Goal: Information Seeking & Learning: Find specific page/section

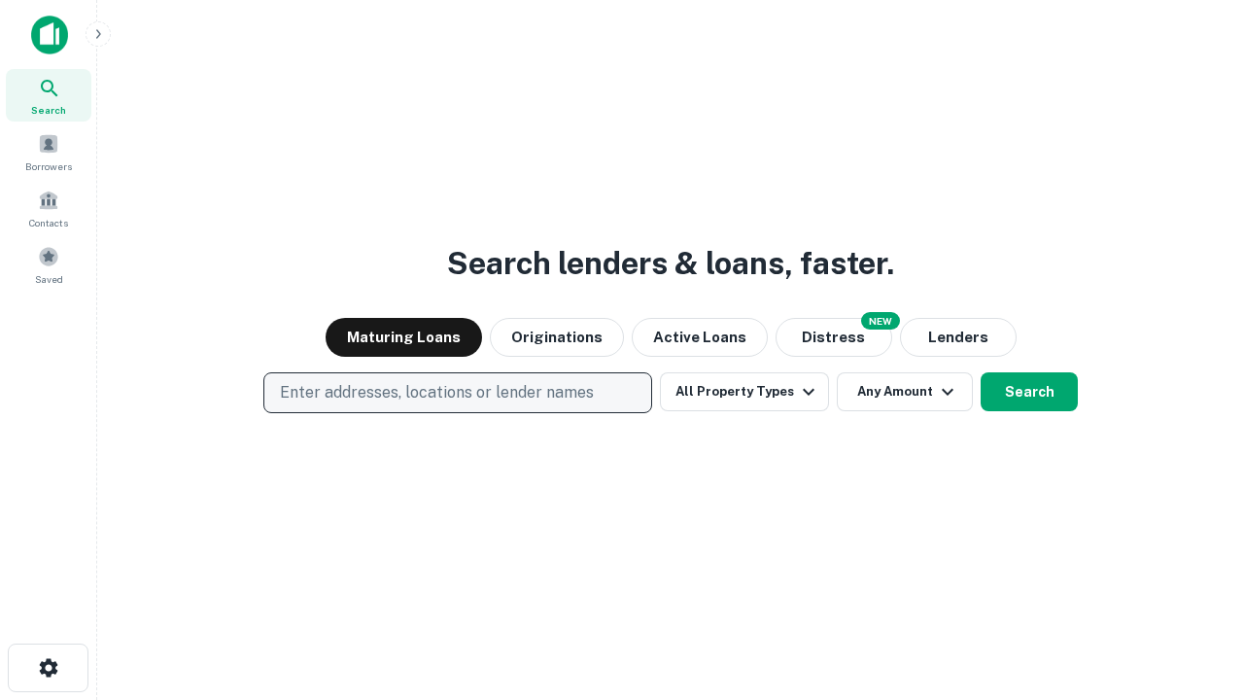
click at [457, 392] on p "Enter addresses, locations or lender names" at bounding box center [437, 392] width 314 height 23
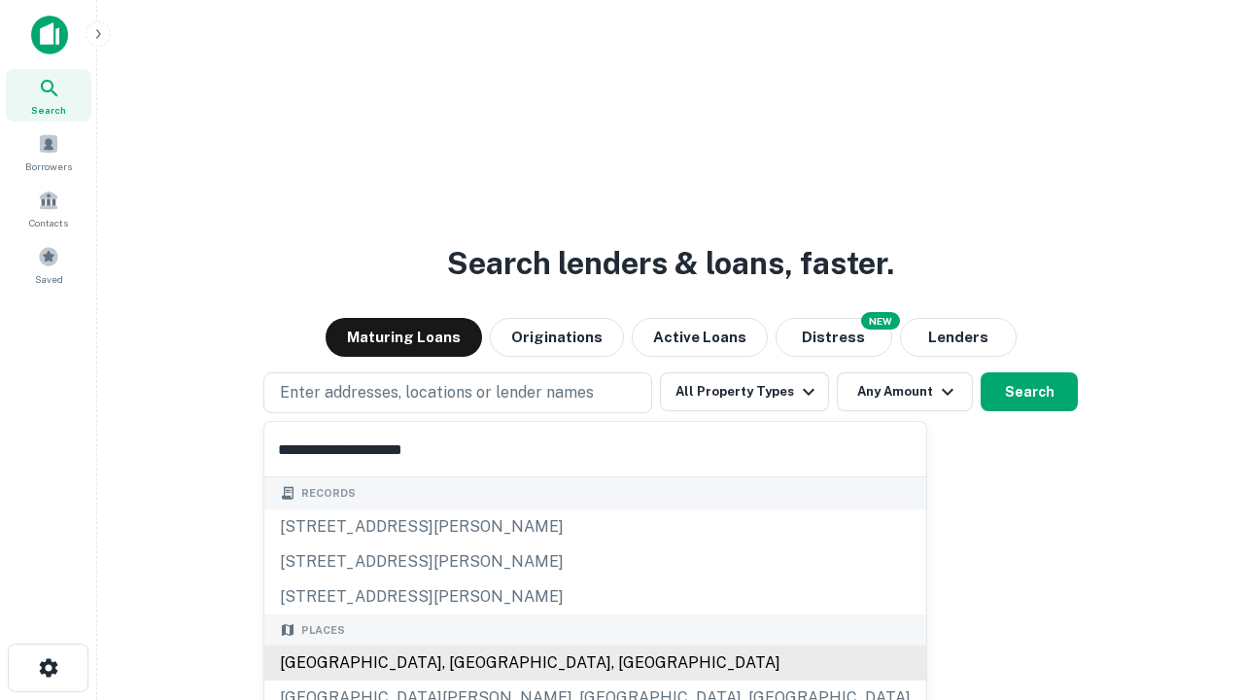
click at [464, 663] on div "[GEOGRAPHIC_DATA], [GEOGRAPHIC_DATA], [GEOGRAPHIC_DATA]" at bounding box center [595, 662] width 662 height 35
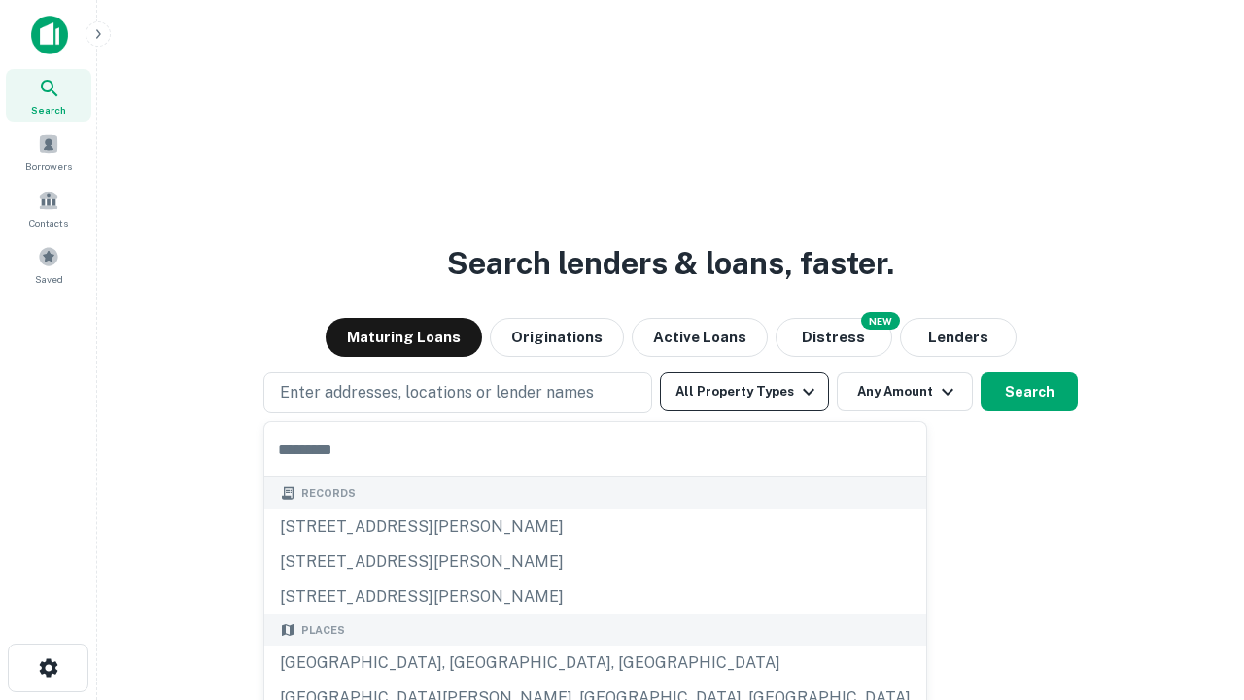
click at [744, 392] on button "All Property Types" at bounding box center [744, 391] width 169 height 39
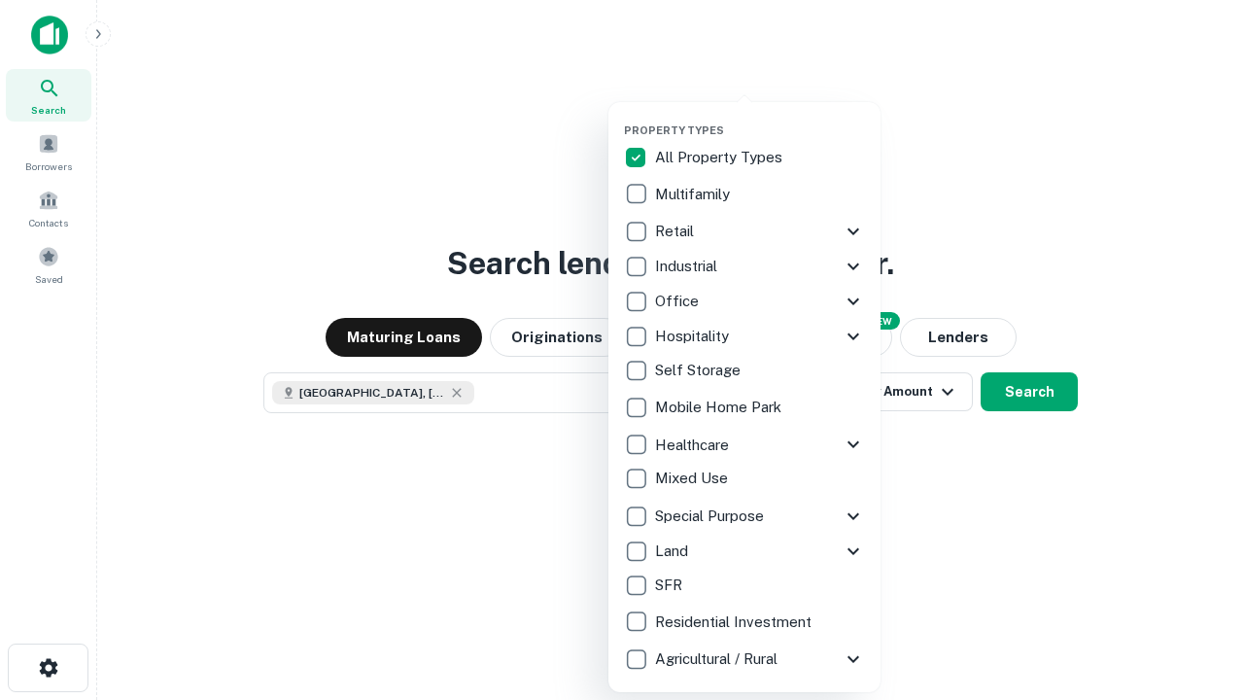
click at [760, 118] on button "button" at bounding box center [760, 118] width 272 height 1
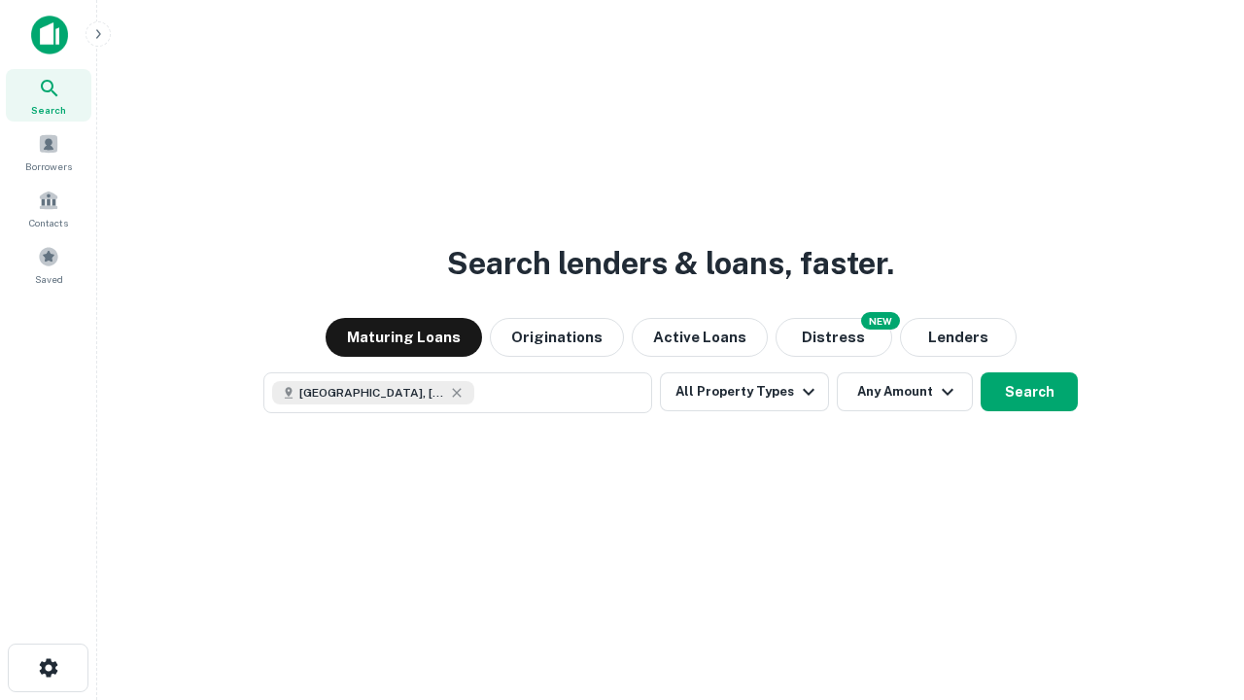
scroll to position [31, 0]
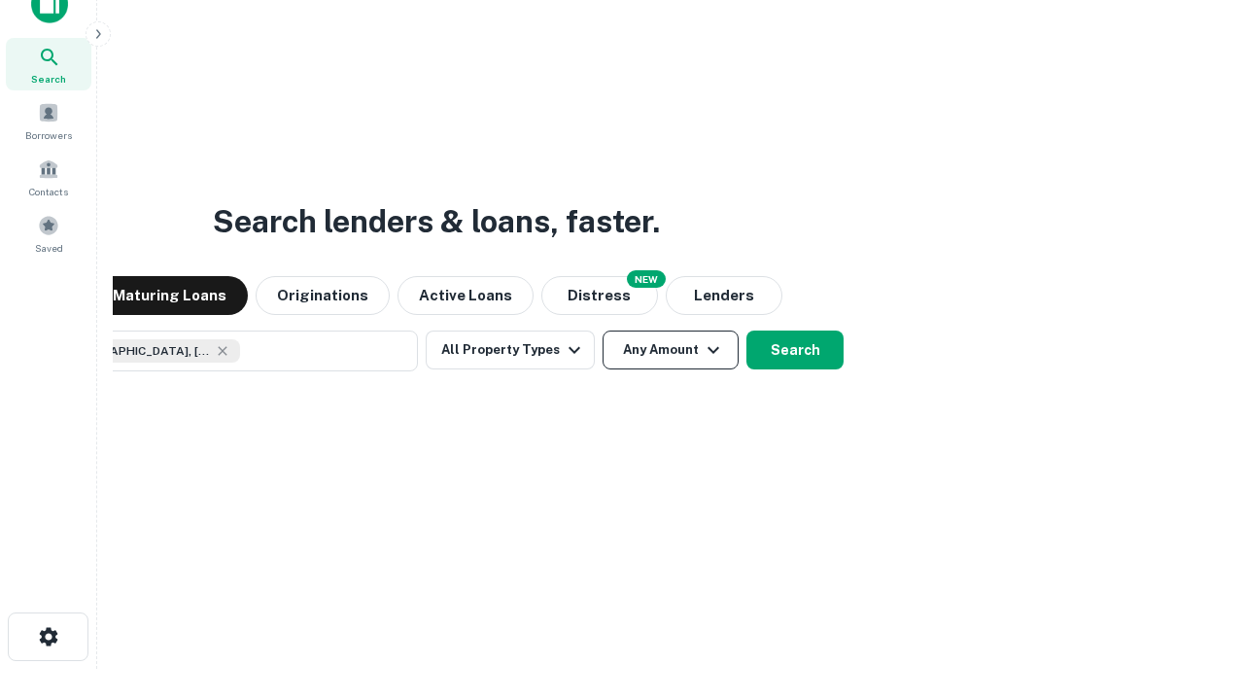
click at [602, 330] on button "Any Amount" at bounding box center [670, 349] width 136 height 39
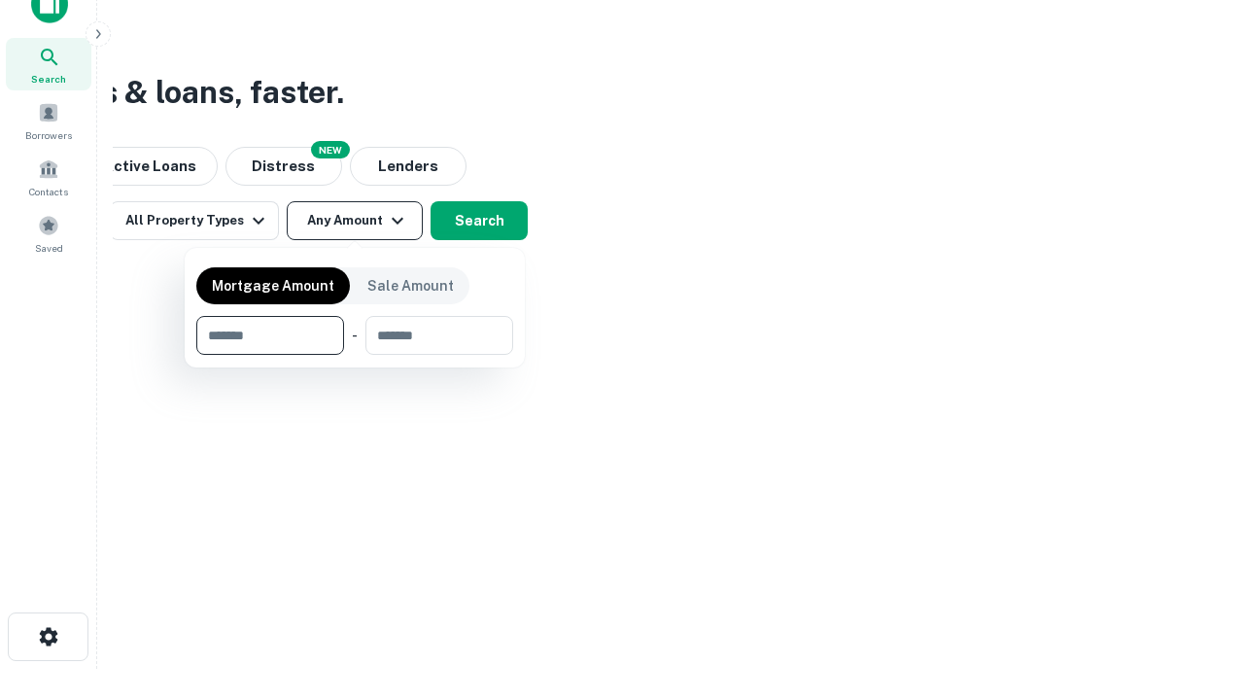
type input "*******"
click at [355, 355] on button "button" at bounding box center [354, 355] width 317 height 1
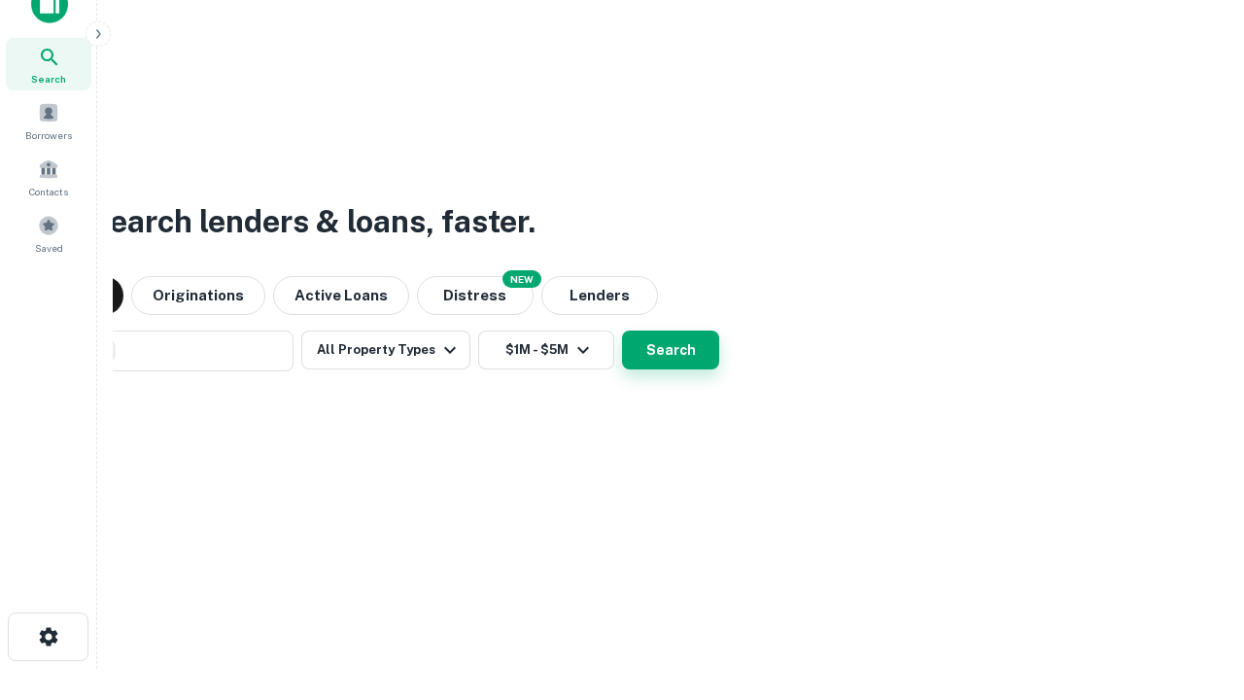
click at [622, 330] on button "Search" at bounding box center [670, 349] width 97 height 39
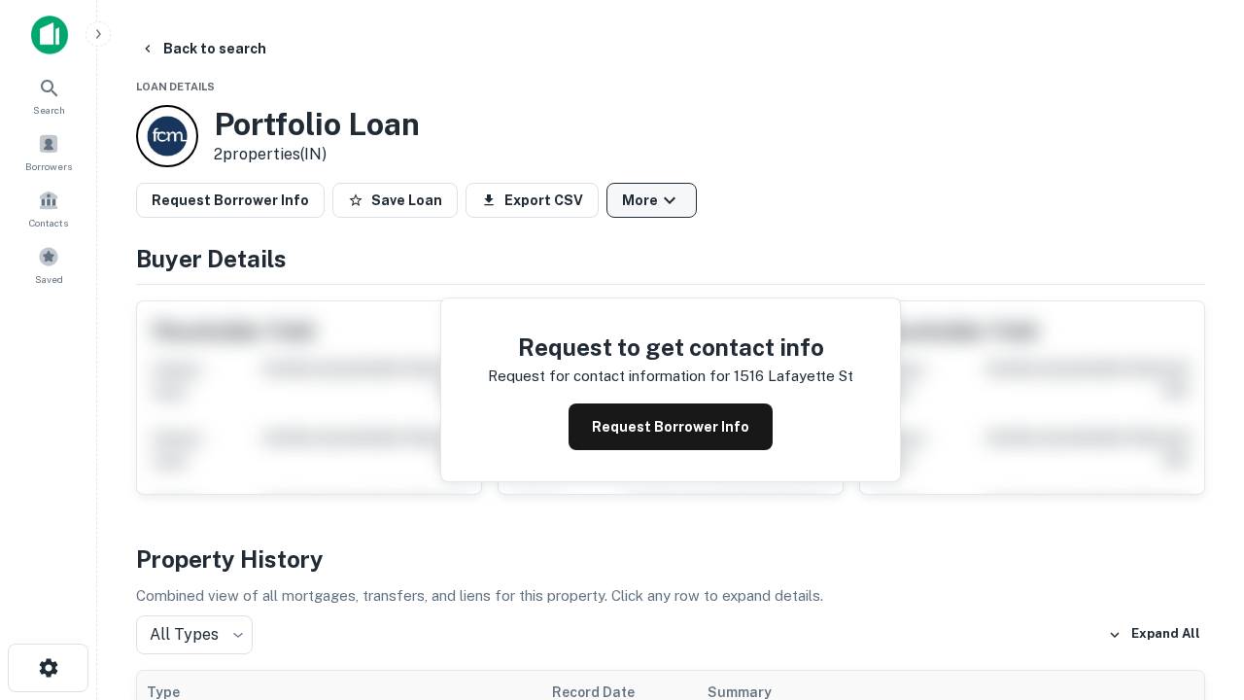
click at [651, 200] on button "More" at bounding box center [651, 200] width 90 height 35
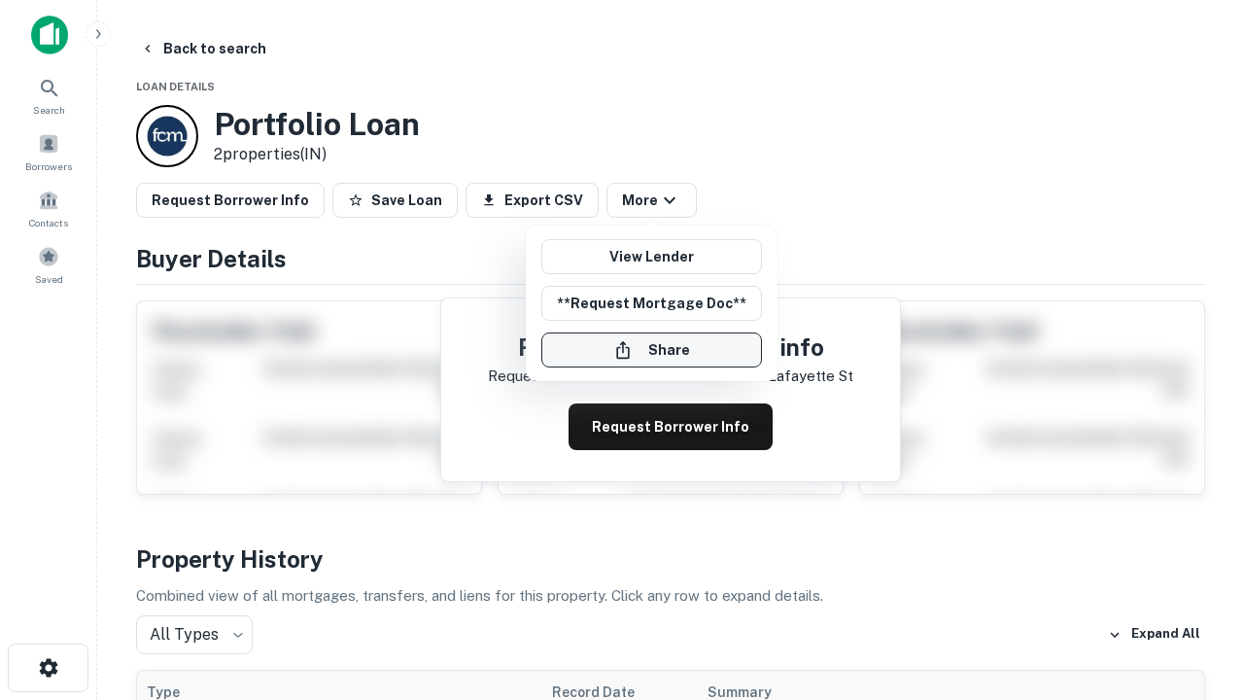
click at [651, 350] on button "Share" at bounding box center [651, 349] width 221 height 35
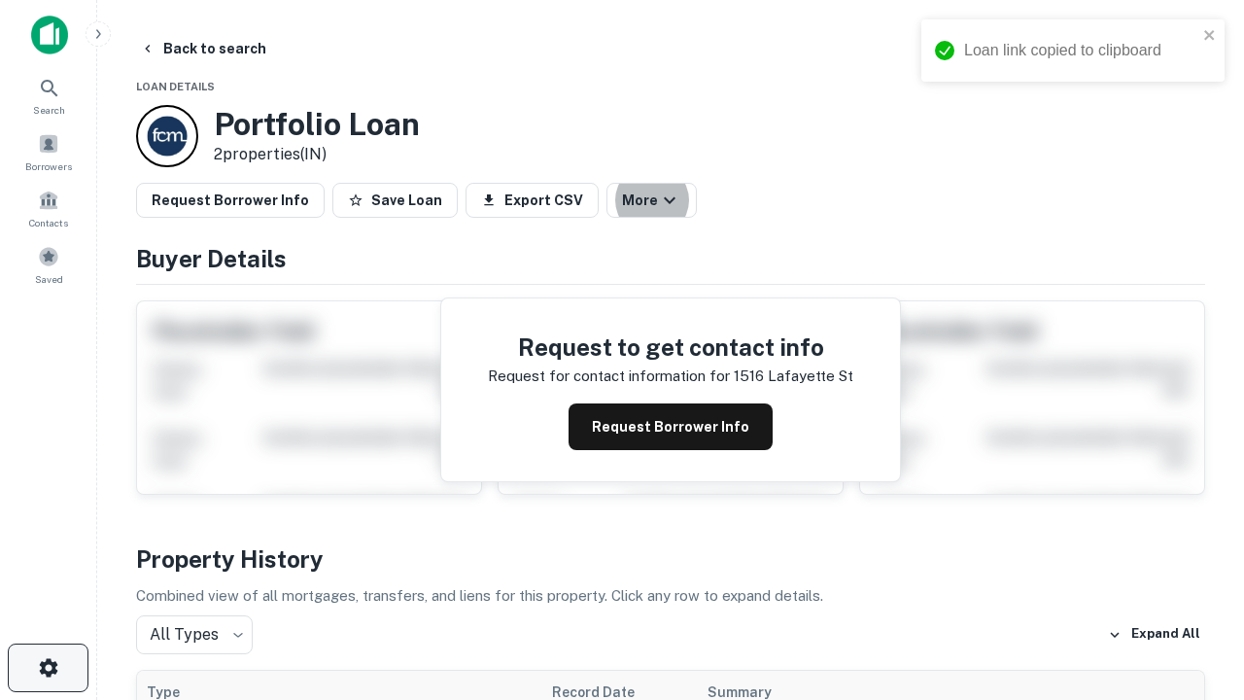
click at [48, 667] on icon "button" at bounding box center [48, 667] width 23 height 23
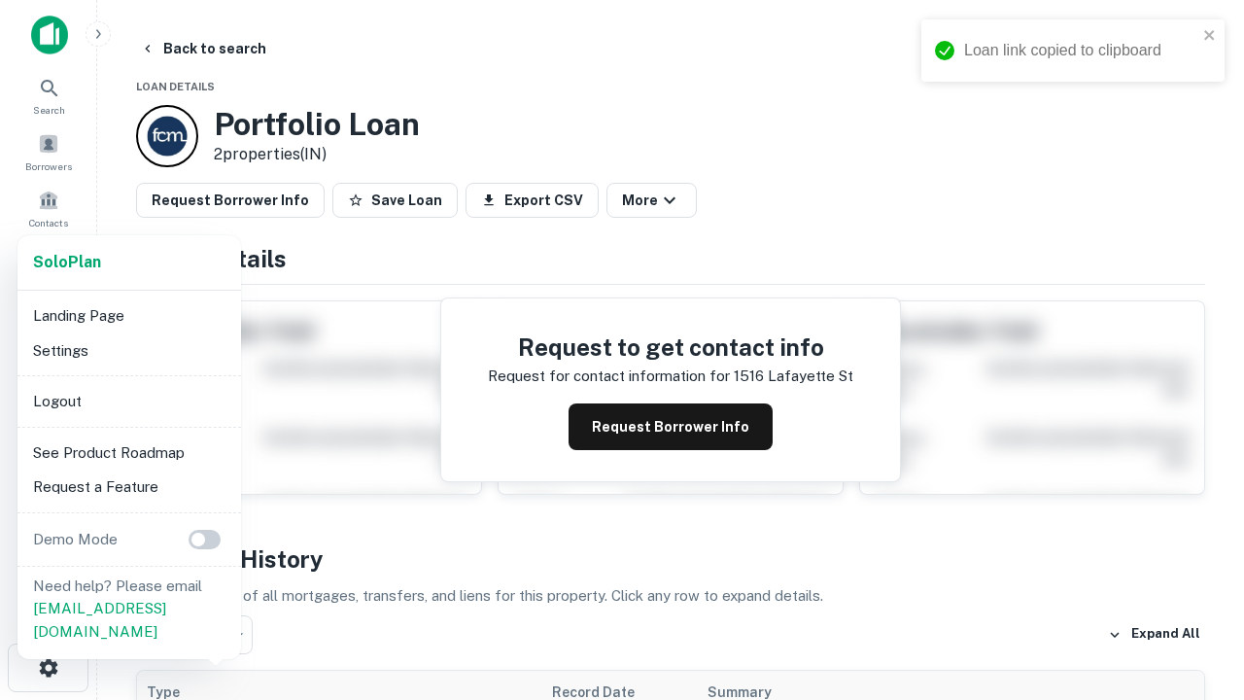
click at [128, 400] on li "Logout" at bounding box center [129, 401] width 208 height 35
